Goal: Transaction & Acquisition: Purchase product/service

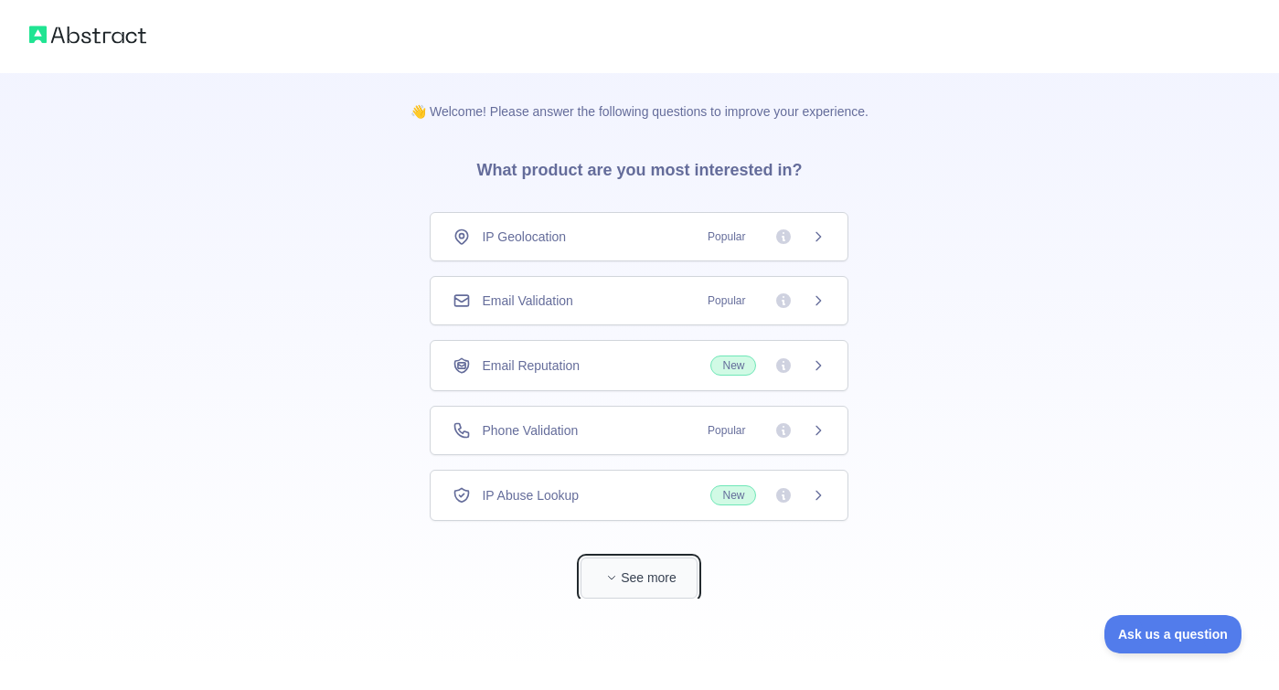
click at [626, 564] on button "See more" at bounding box center [638, 578] width 117 height 41
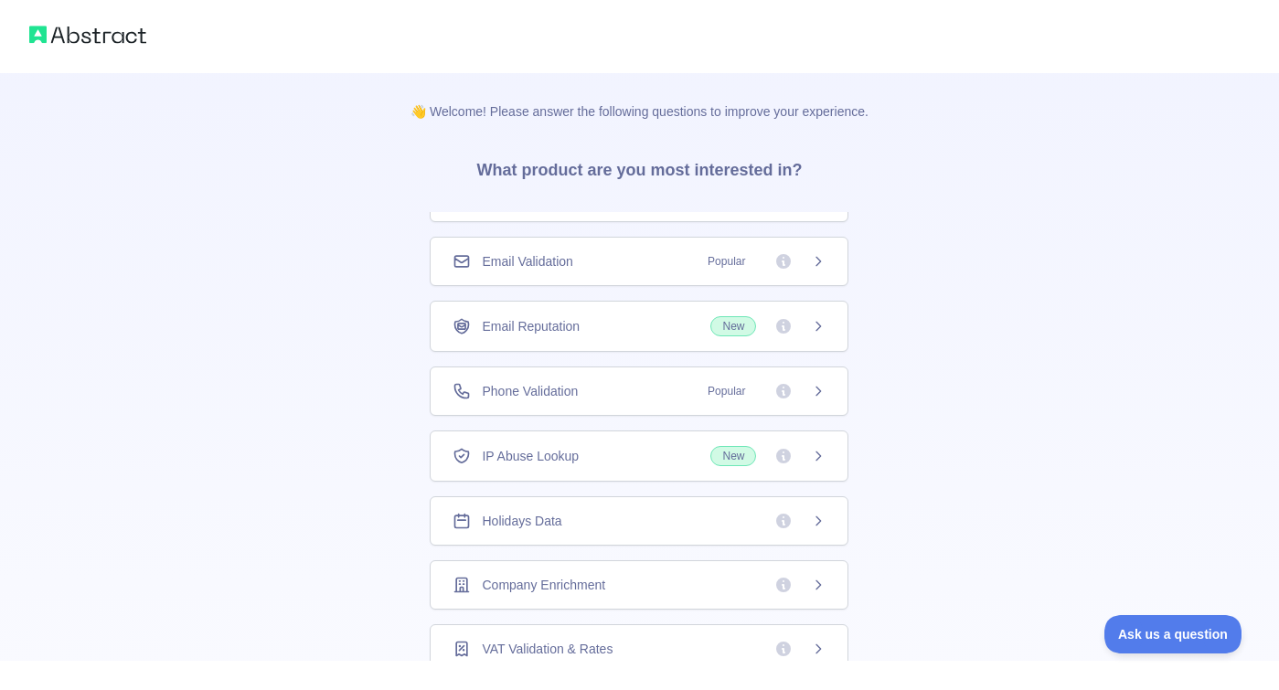
scroll to position [71, 0]
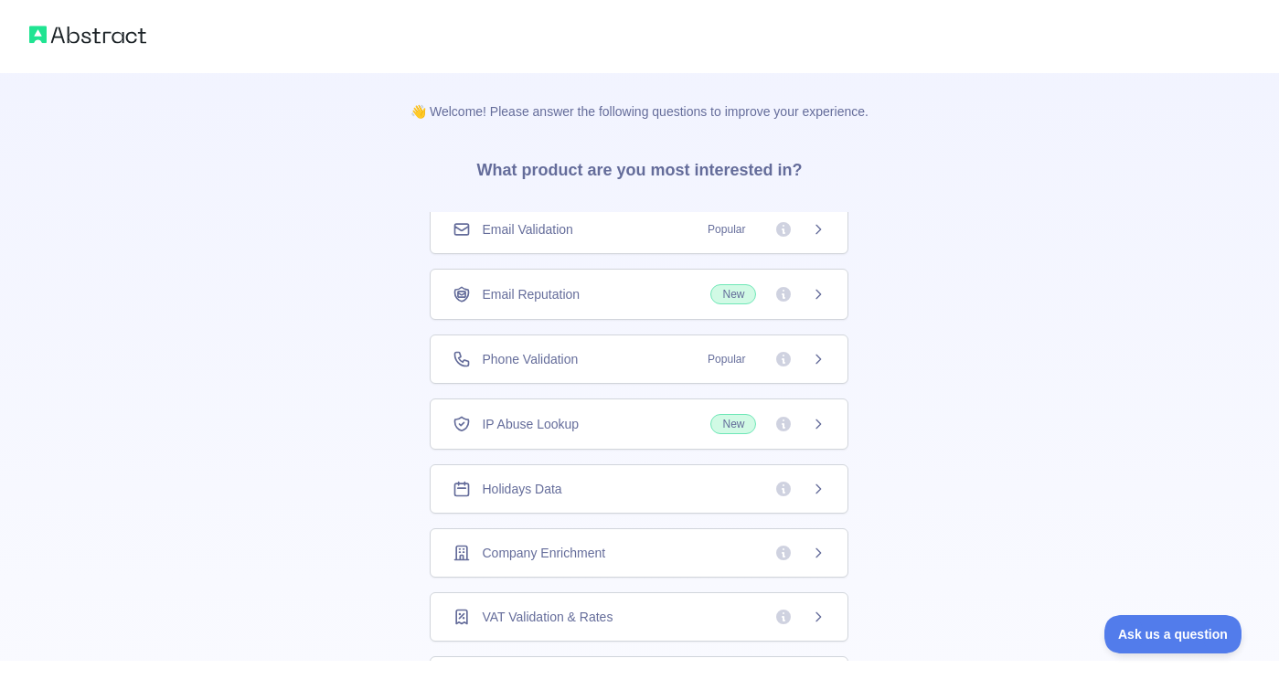
click at [614, 504] on div "Holidays Data" at bounding box center [639, 488] width 419 height 49
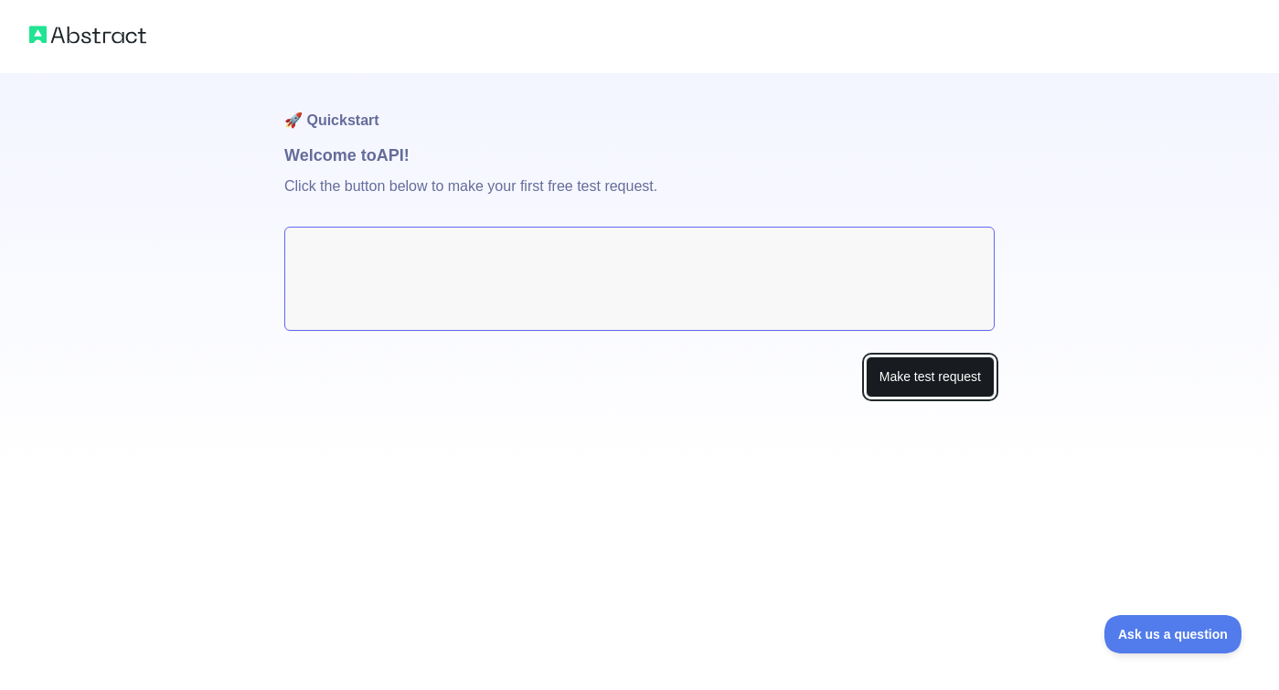
click at [895, 371] on button "Make test request" at bounding box center [930, 377] width 129 height 41
click at [575, 287] on textarea at bounding box center [639, 279] width 710 height 104
click at [579, 276] on textarea at bounding box center [639, 279] width 710 height 104
click at [931, 388] on button "Make test request" at bounding box center [930, 377] width 129 height 41
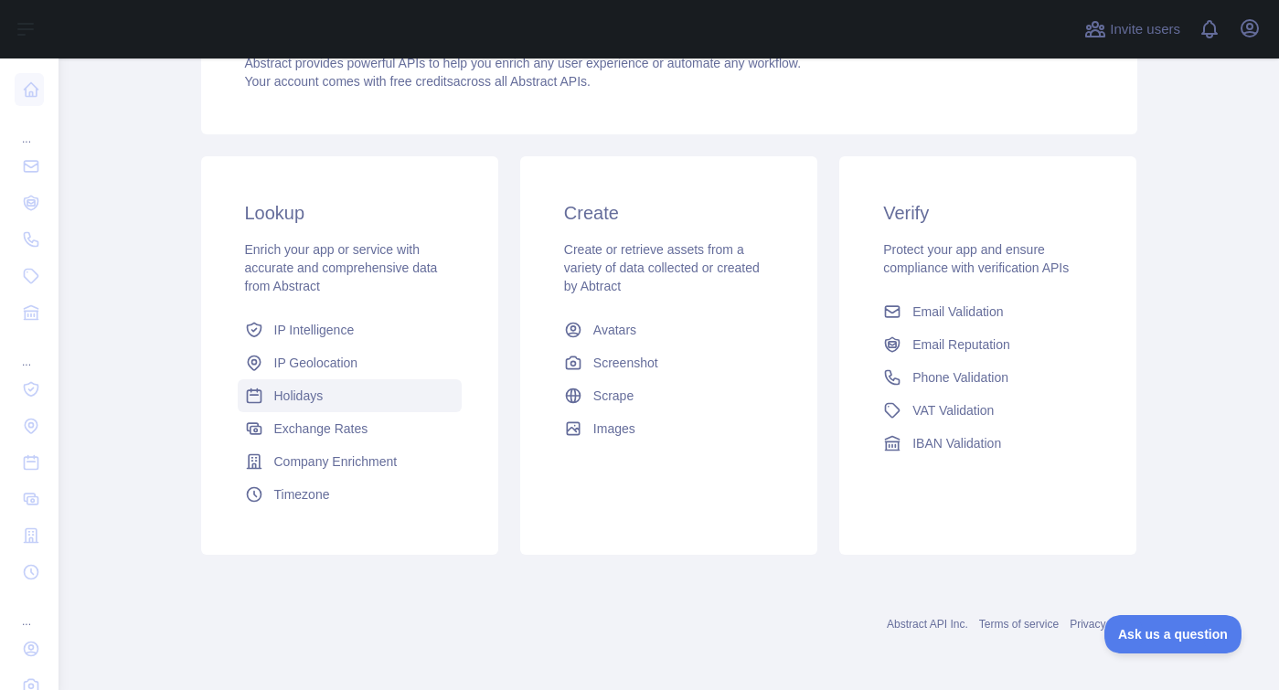
click at [325, 384] on link "Holidays" at bounding box center [350, 395] width 224 height 33
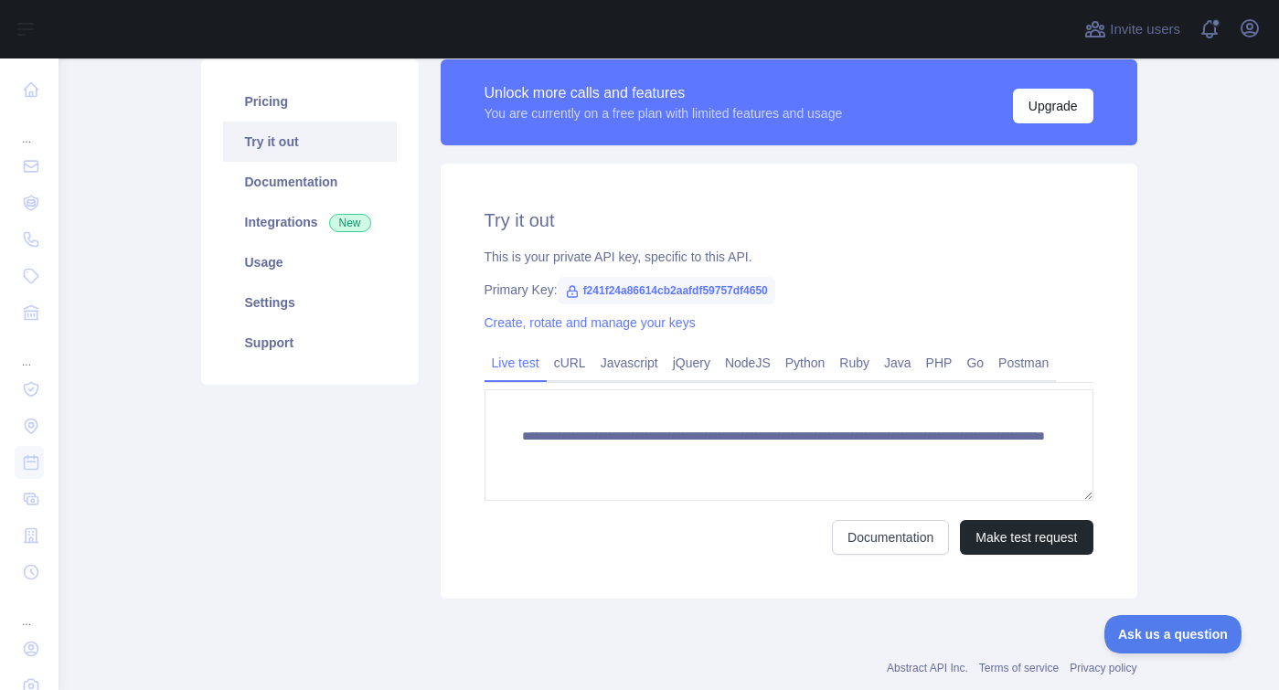
scroll to position [135, 0]
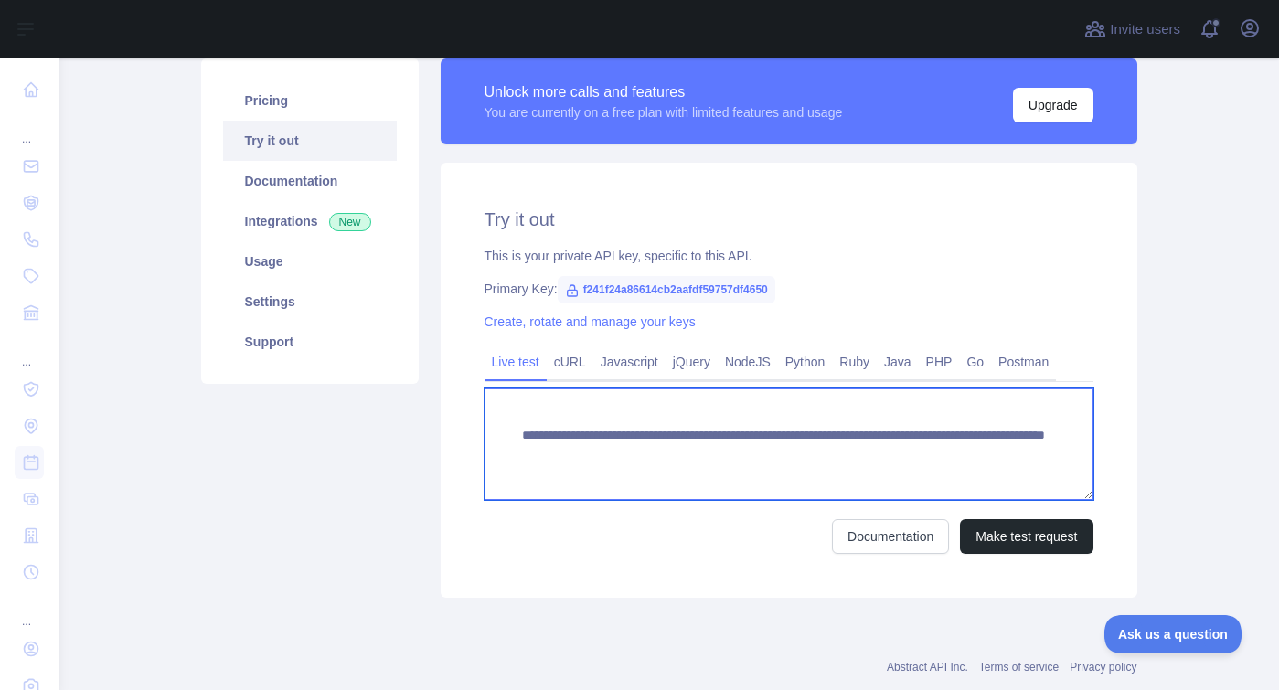
drag, startPoint x: 580, startPoint y: 469, endPoint x: 500, endPoint y: 429, distance: 89.9
click at [500, 429] on textarea "**********" at bounding box center [788, 445] width 609 height 112
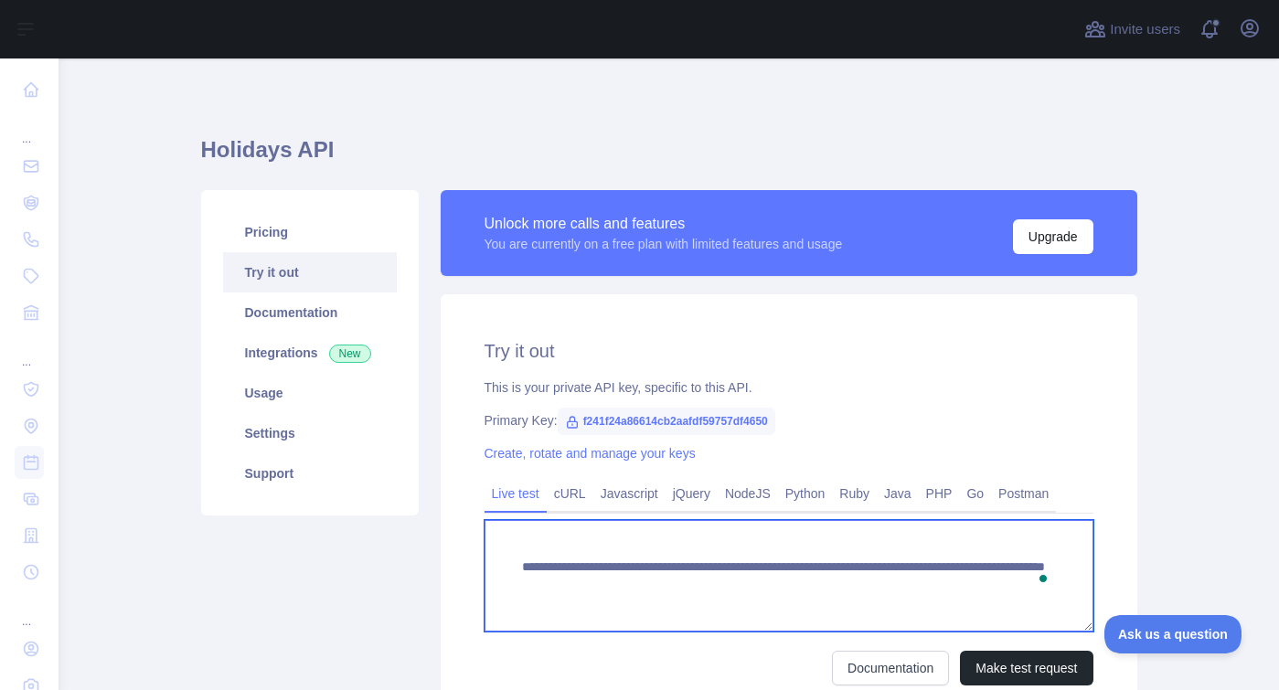
scroll to position [0, 0]
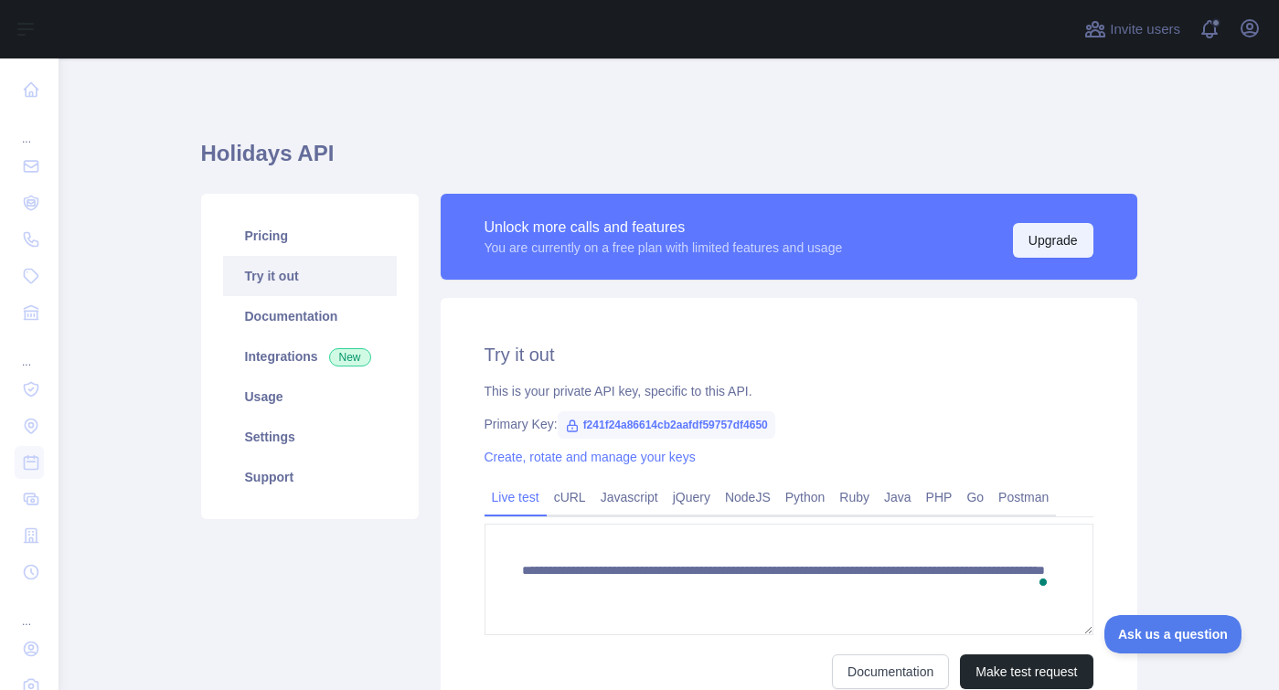
click at [1058, 235] on button "Upgrade" at bounding box center [1053, 240] width 80 height 35
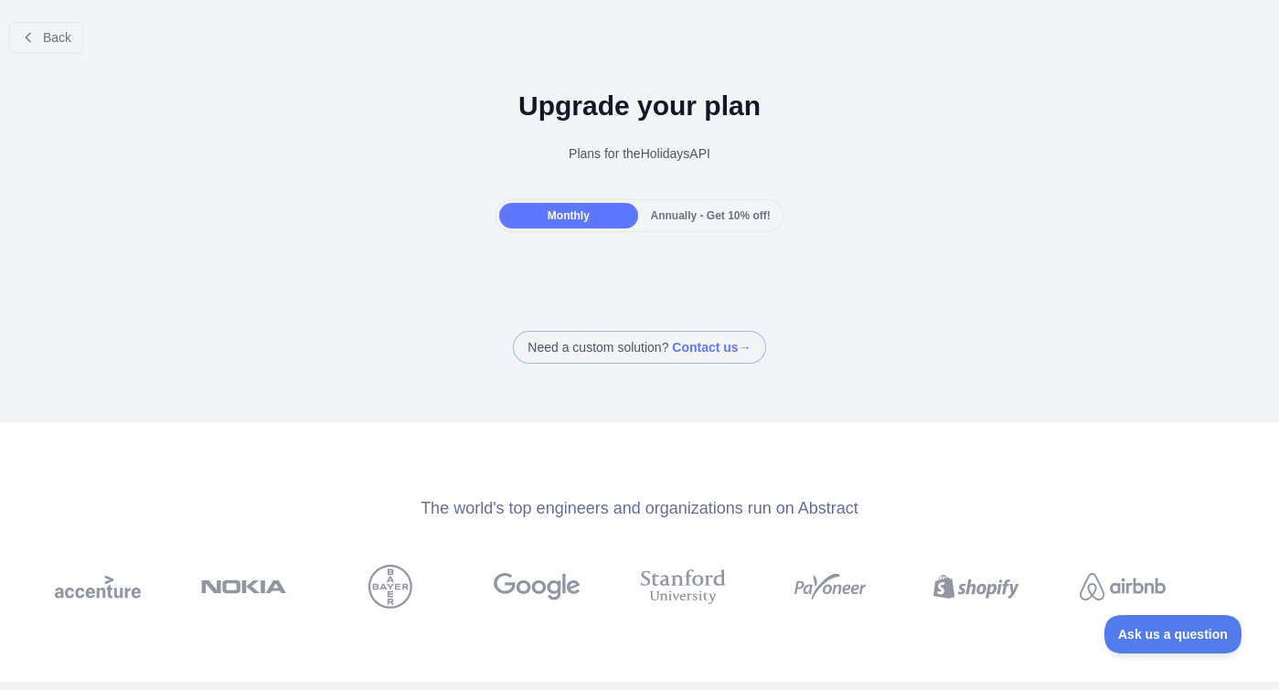
click at [706, 207] on div "Annually - Get 10% off!" at bounding box center [711, 216] width 138 height 26
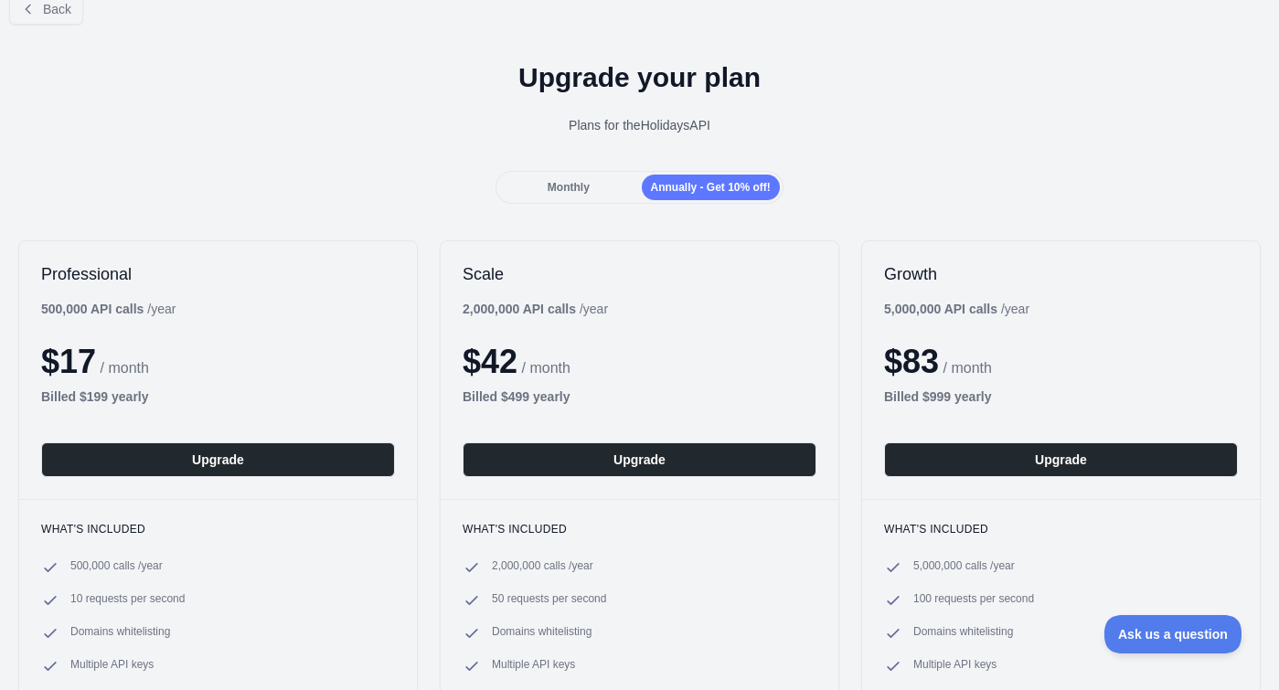
scroll to position [27, 0]
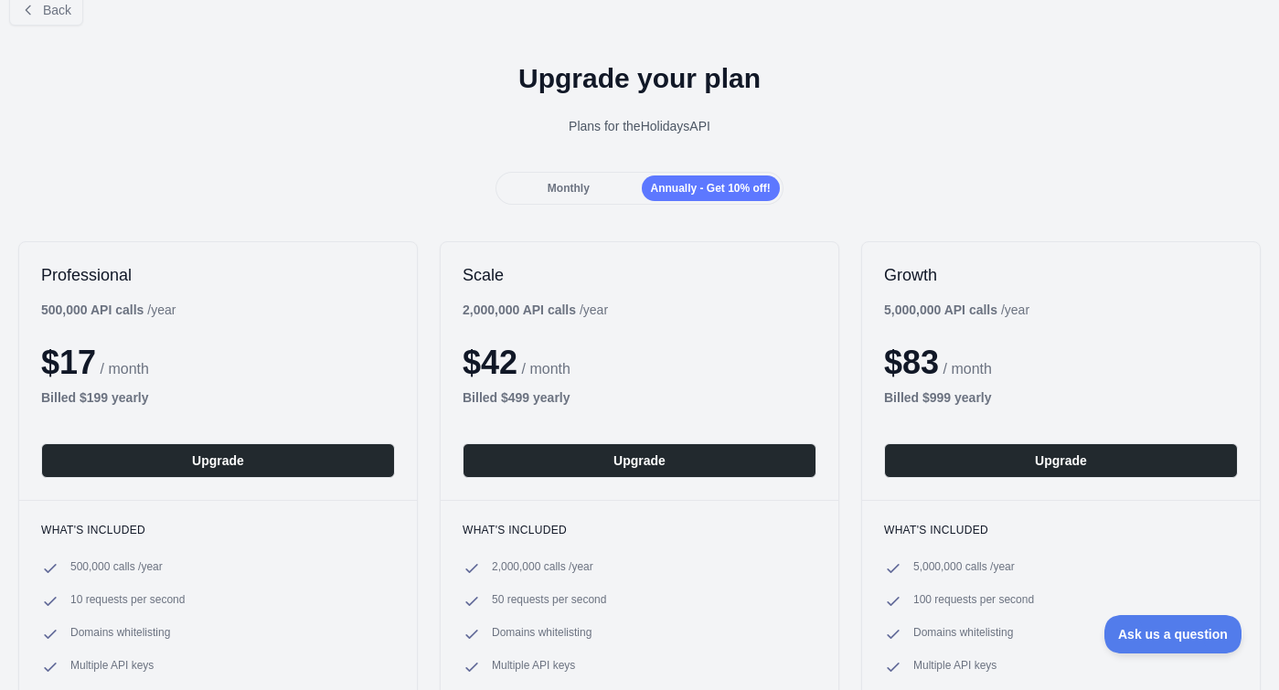
click at [598, 193] on div "Monthly" at bounding box center [568, 189] width 138 height 26
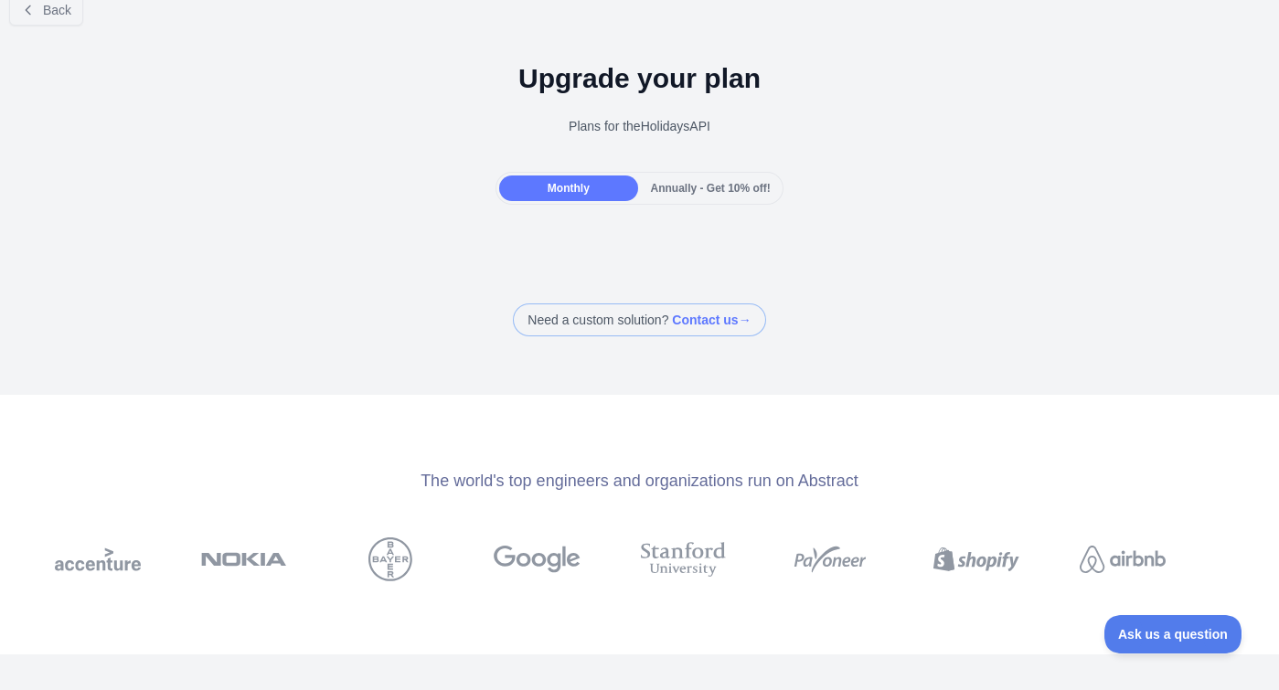
scroll to position [0, 0]
